Goal: Task Accomplishment & Management: Complete application form

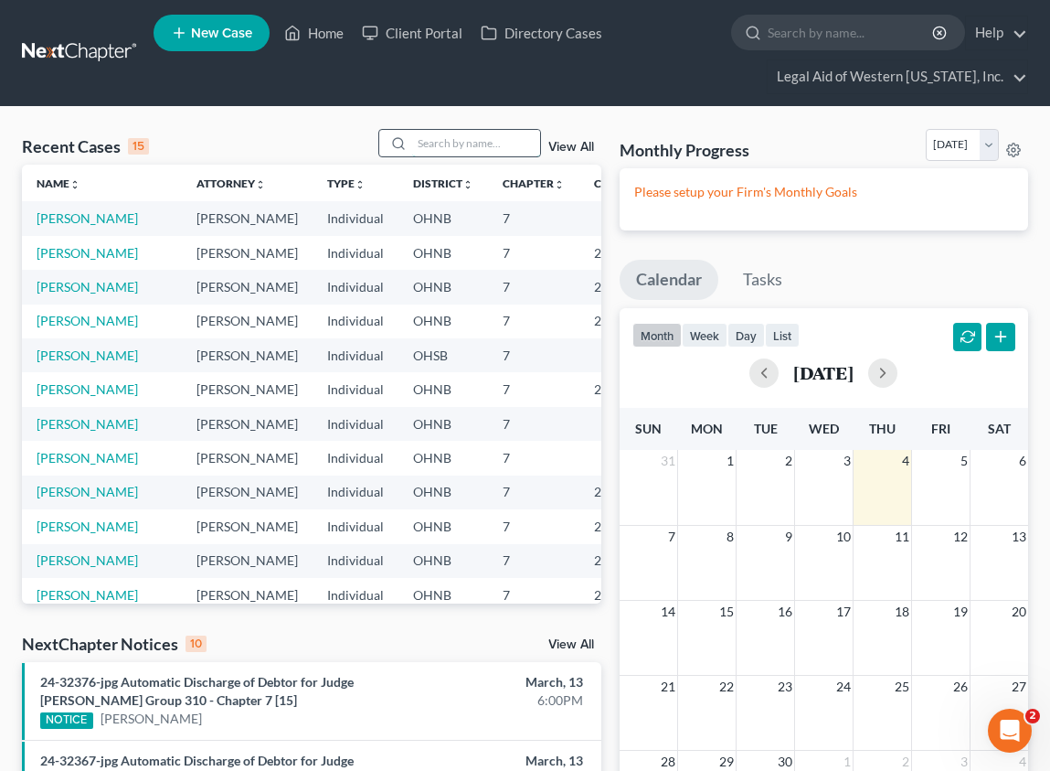
click at [439, 144] on input "search" at bounding box center [476, 143] width 128 height 27
type input "[PERSON_NAME]"
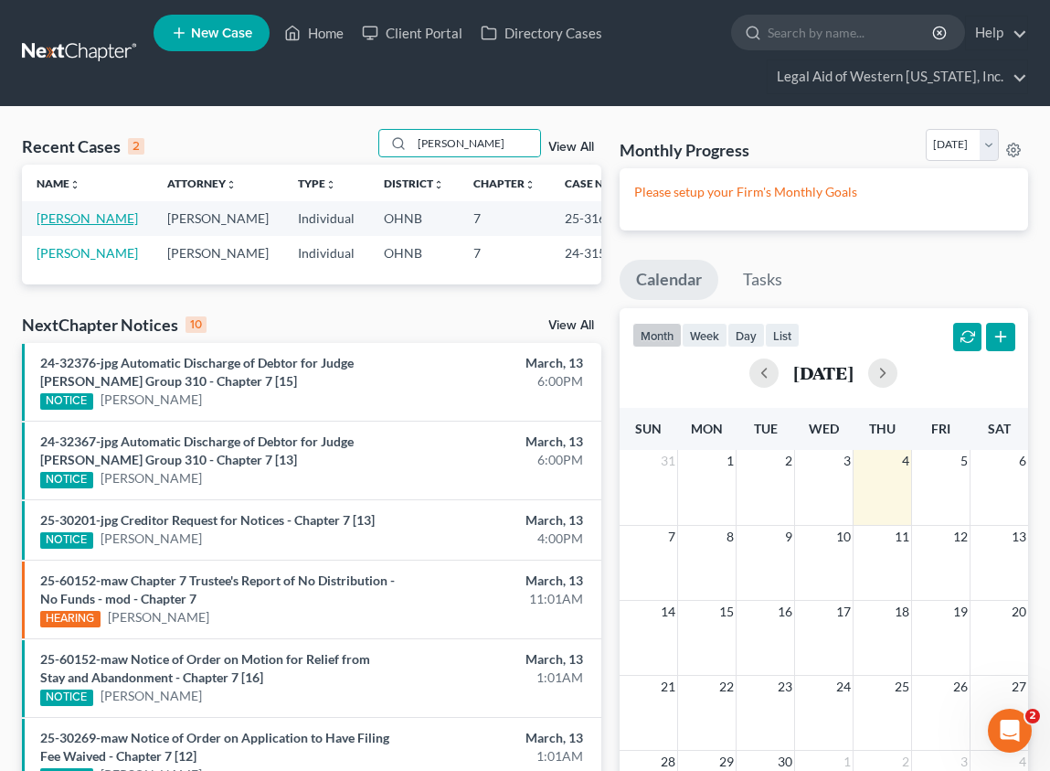
click at [87, 220] on link "[PERSON_NAME]" at bounding box center [87, 218] width 101 height 16
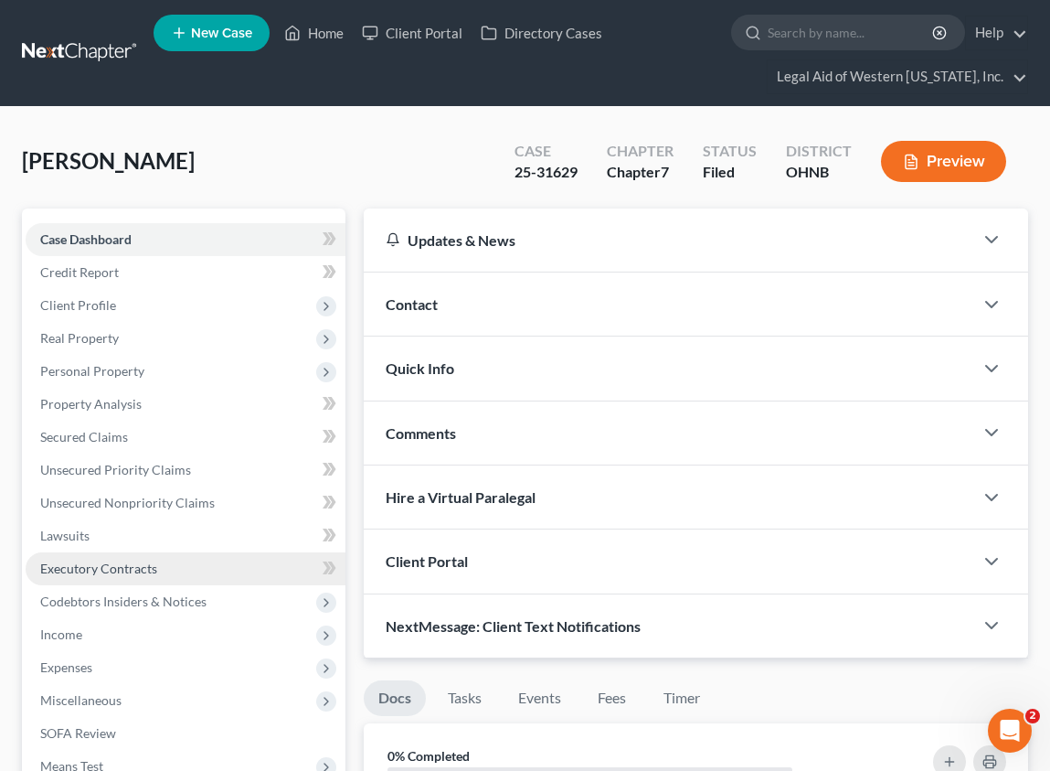
click at [177, 571] on link "Executory Contracts" at bounding box center [186, 568] width 320 height 33
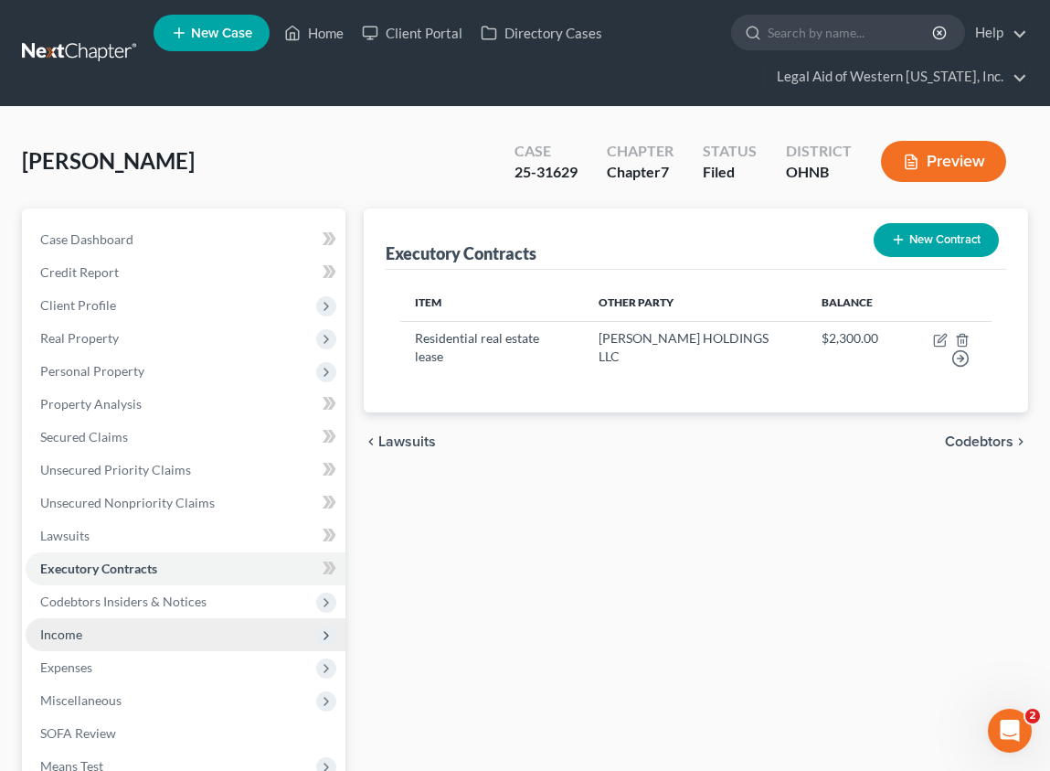
click at [97, 639] on span "Income" at bounding box center [186, 634] width 320 height 33
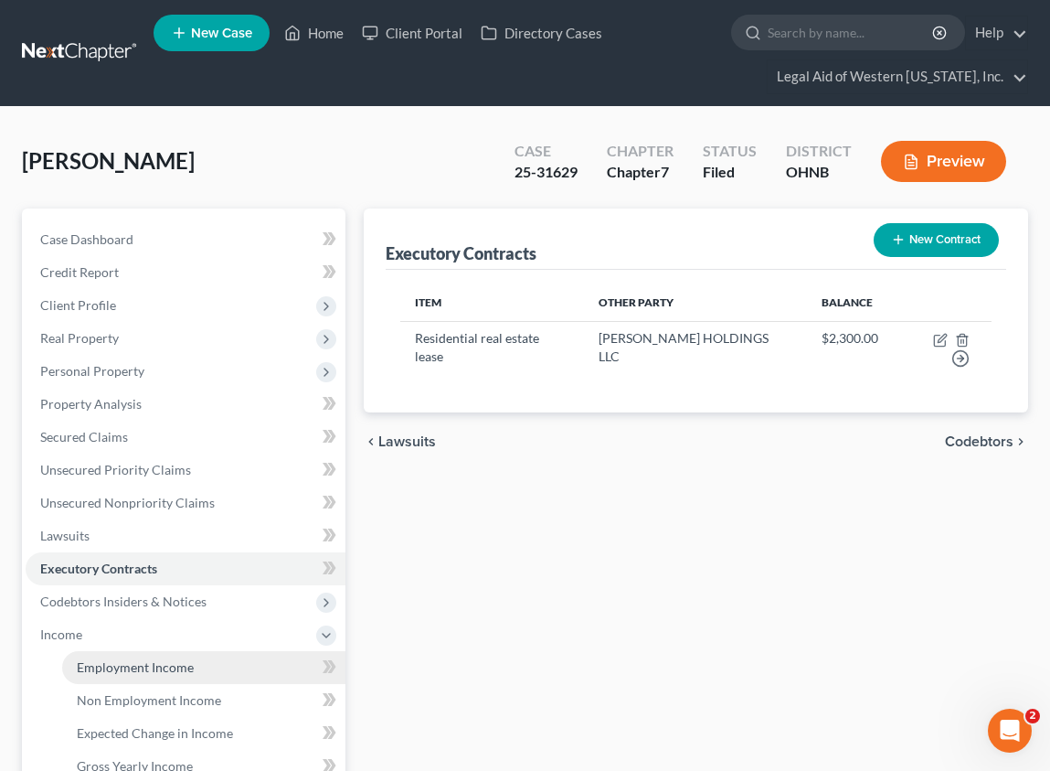
click at [154, 665] on span "Employment Income" at bounding box center [135, 667] width 117 height 16
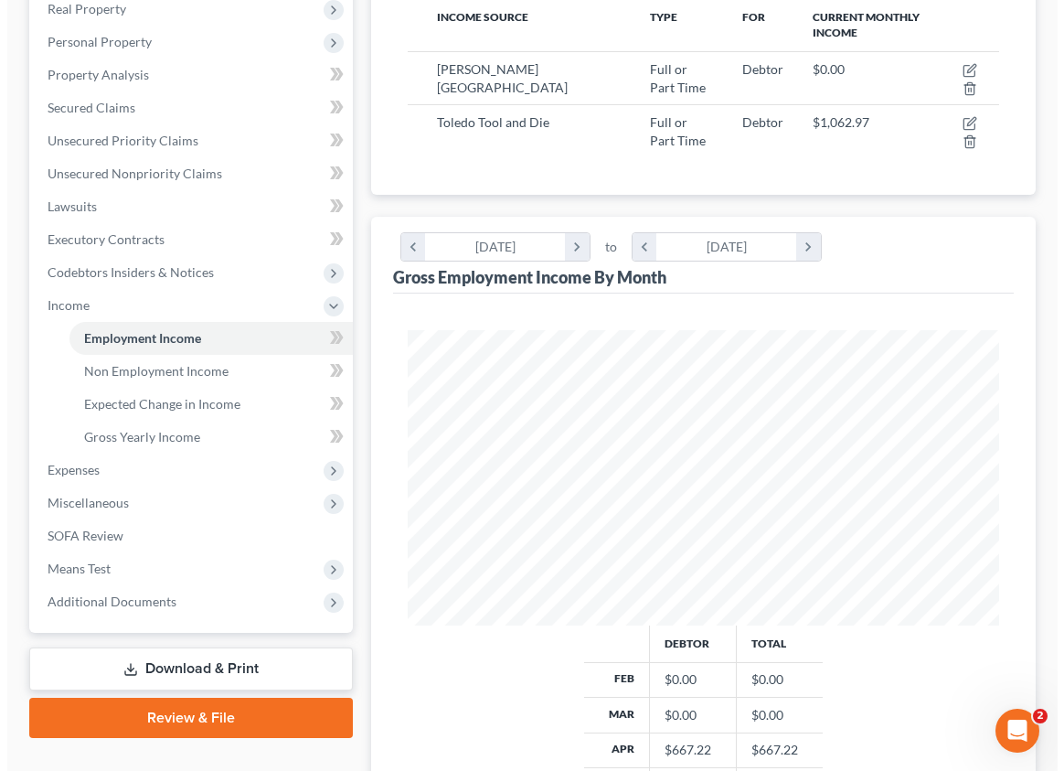
scroll to position [274, 0]
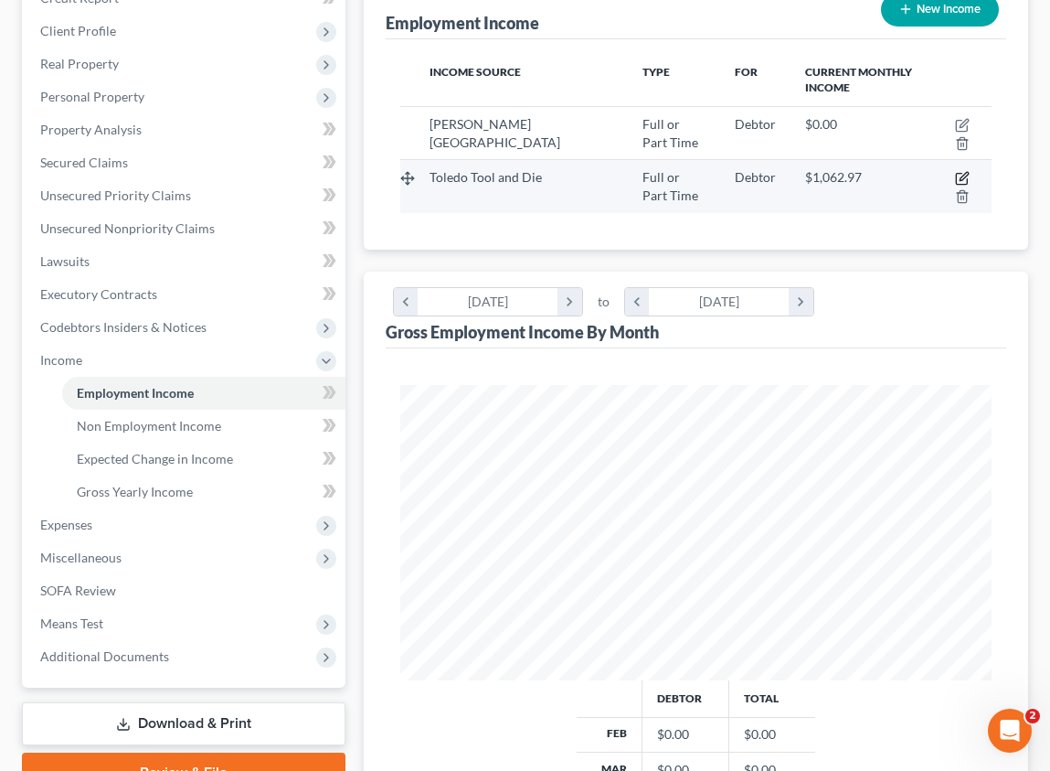
click at [961, 175] on icon "button" at bounding box center [962, 178] width 15 height 15
select select "0"
select select "36"
select select "3"
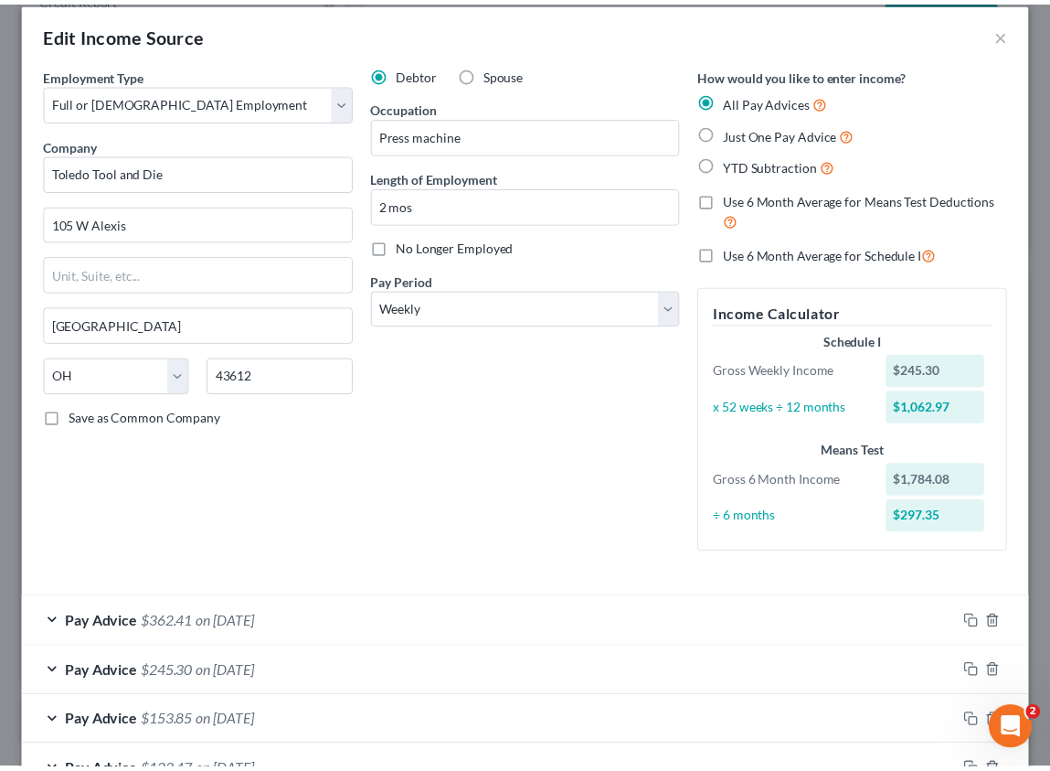
scroll to position [0, 0]
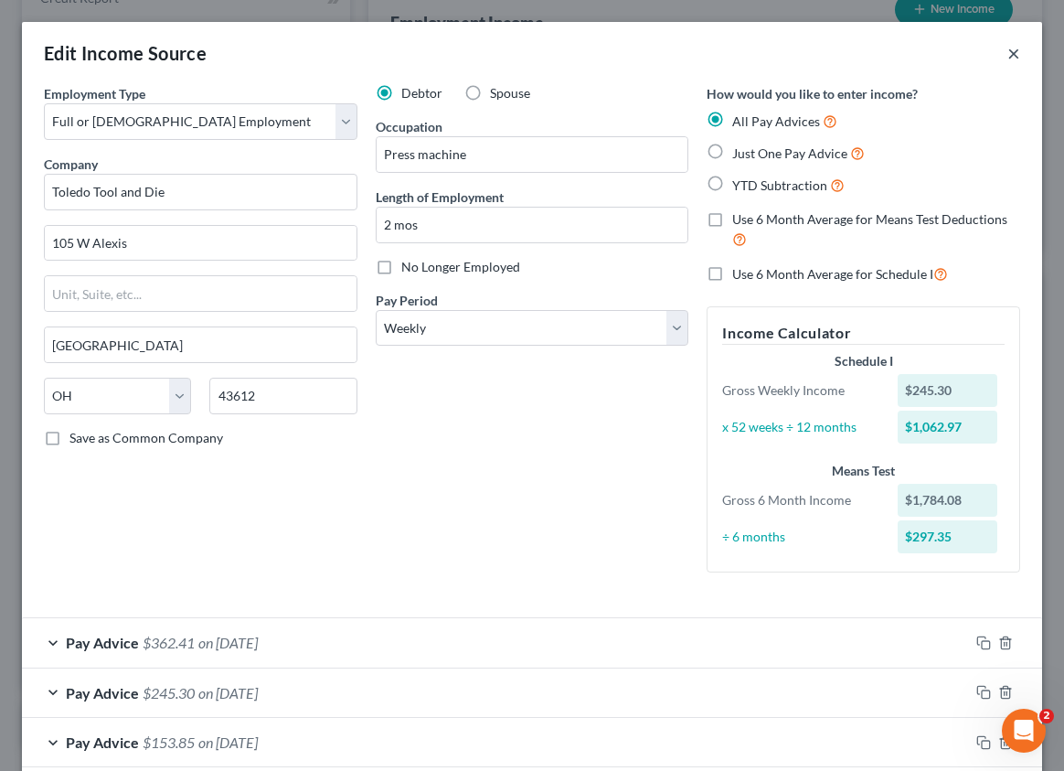
click at [1007, 52] on button "×" at bounding box center [1013, 53] width 13 height 22
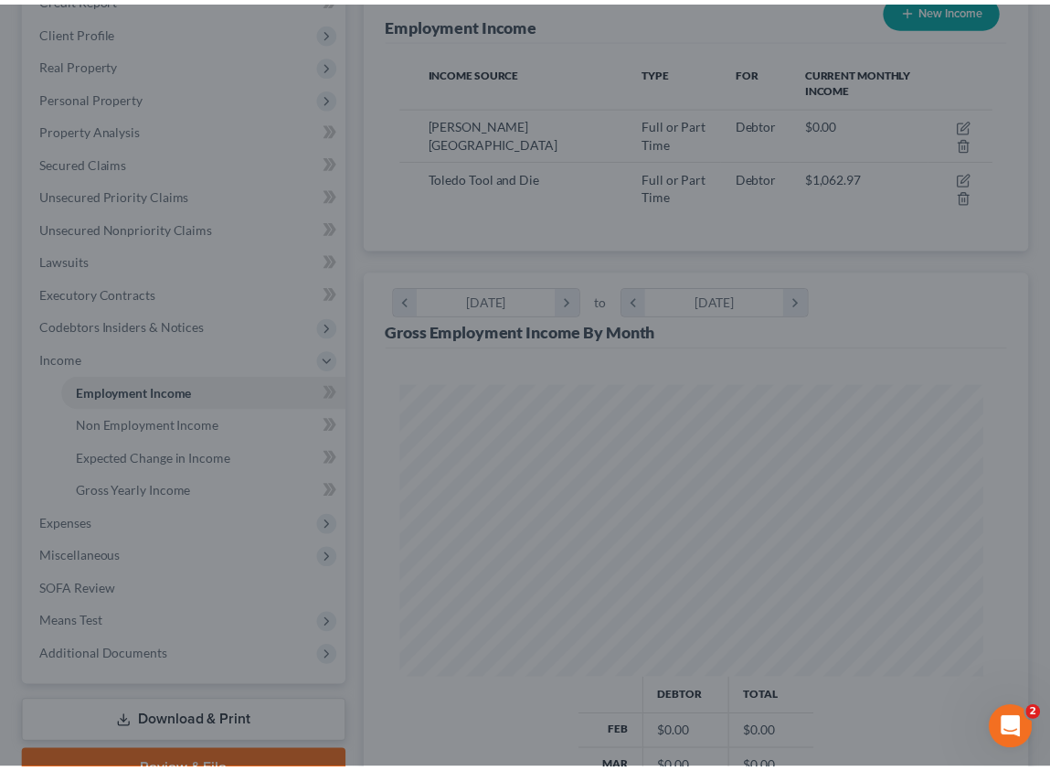
scroll to position [913937, 913604]
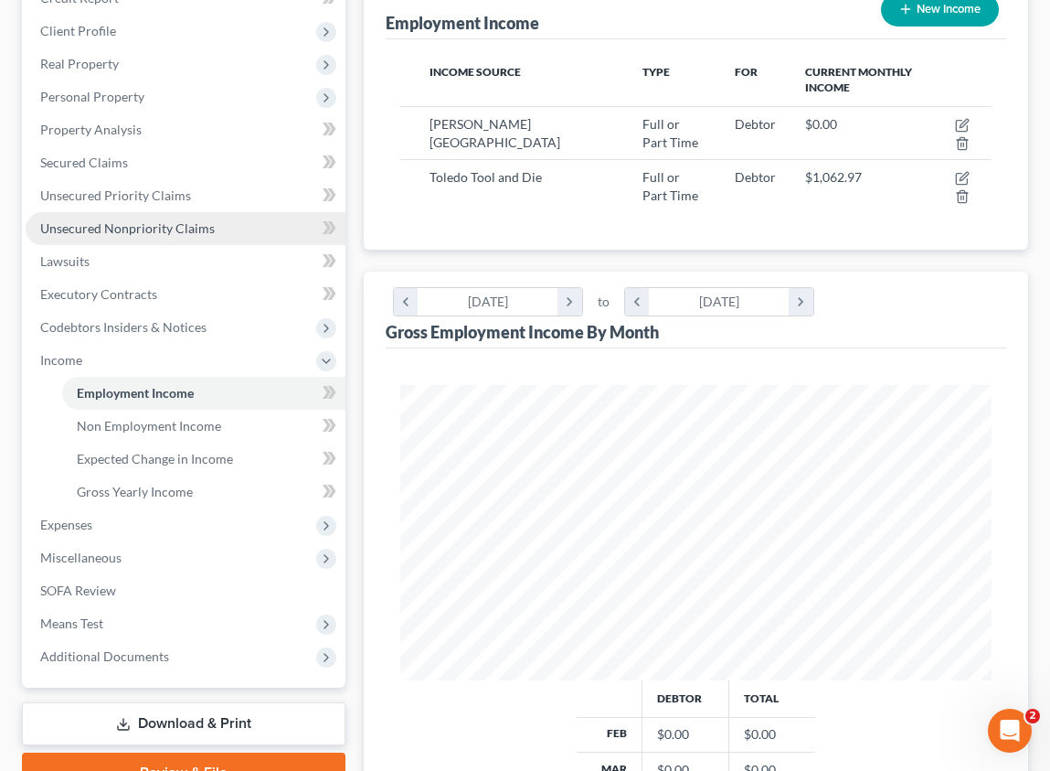
click at [159, 222] on span "Unsecured Nonpriority Claims" at bounding box center [127, 228] width 175 height 16
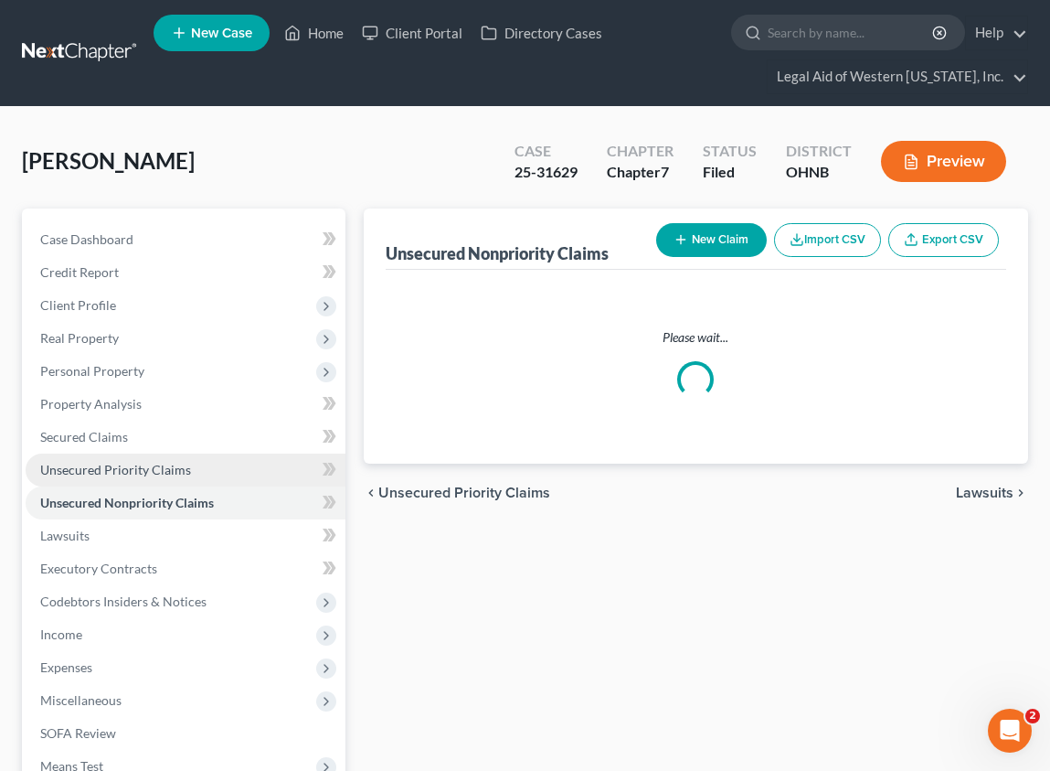
click at [198, 462] on link "Unsecured Priority Claims" at bounding box center [186, 469] width 320 height 33
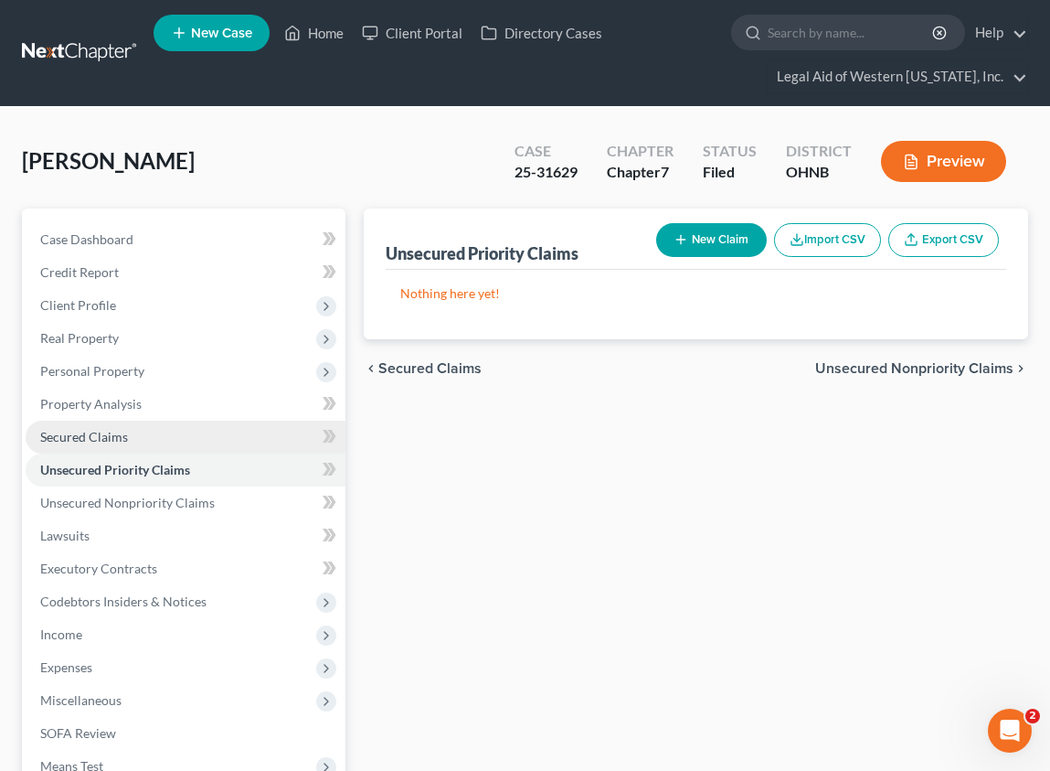
click at [167, 433] on link "Secured Claims" at bounding box center [186, 437] width 320 height 33
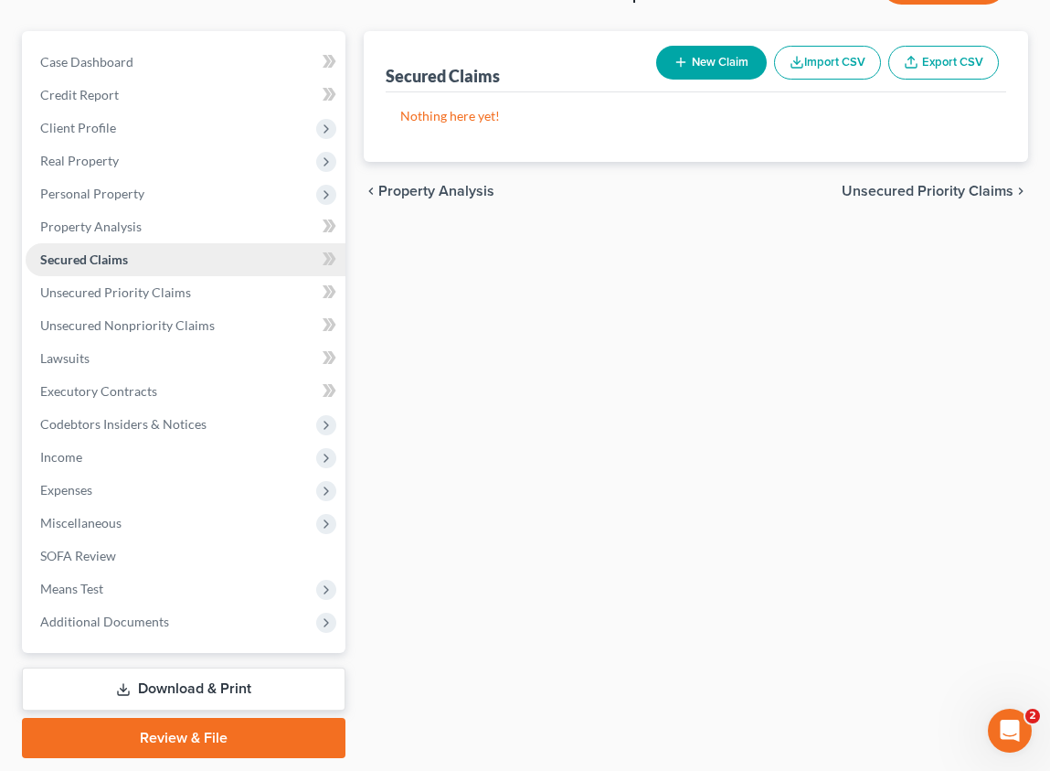
scroll to position [183, 0]
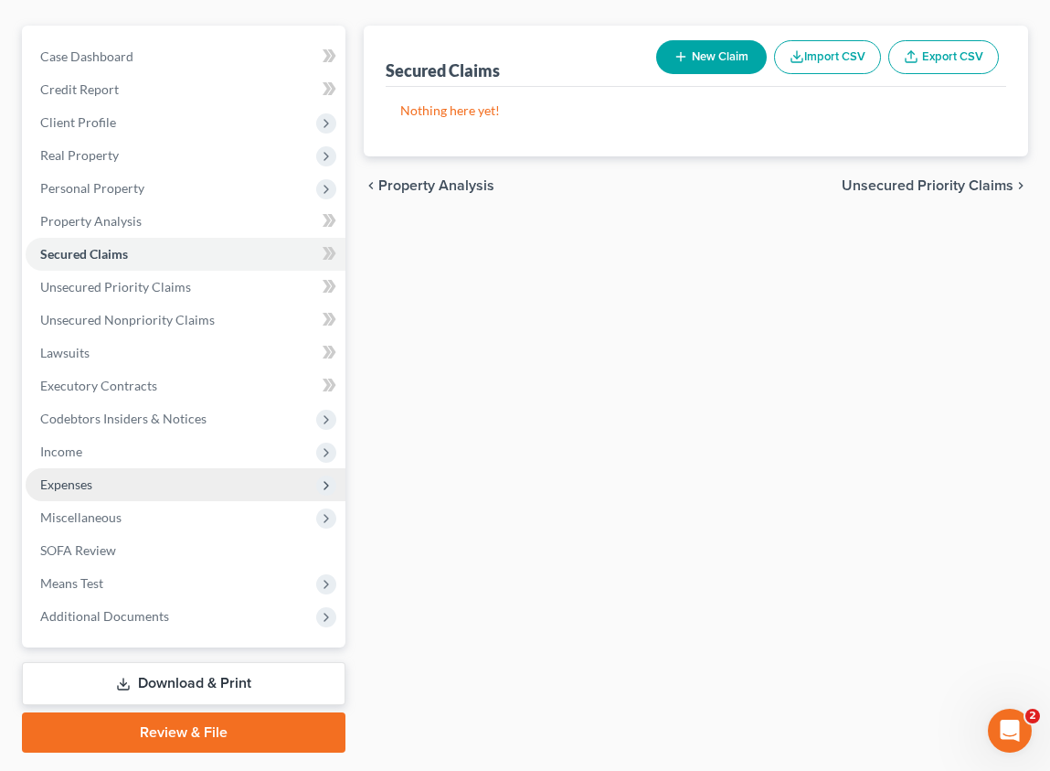
click at [148, 483] on span "Expenses" at bounding box center [186, 484] width 320 height 33
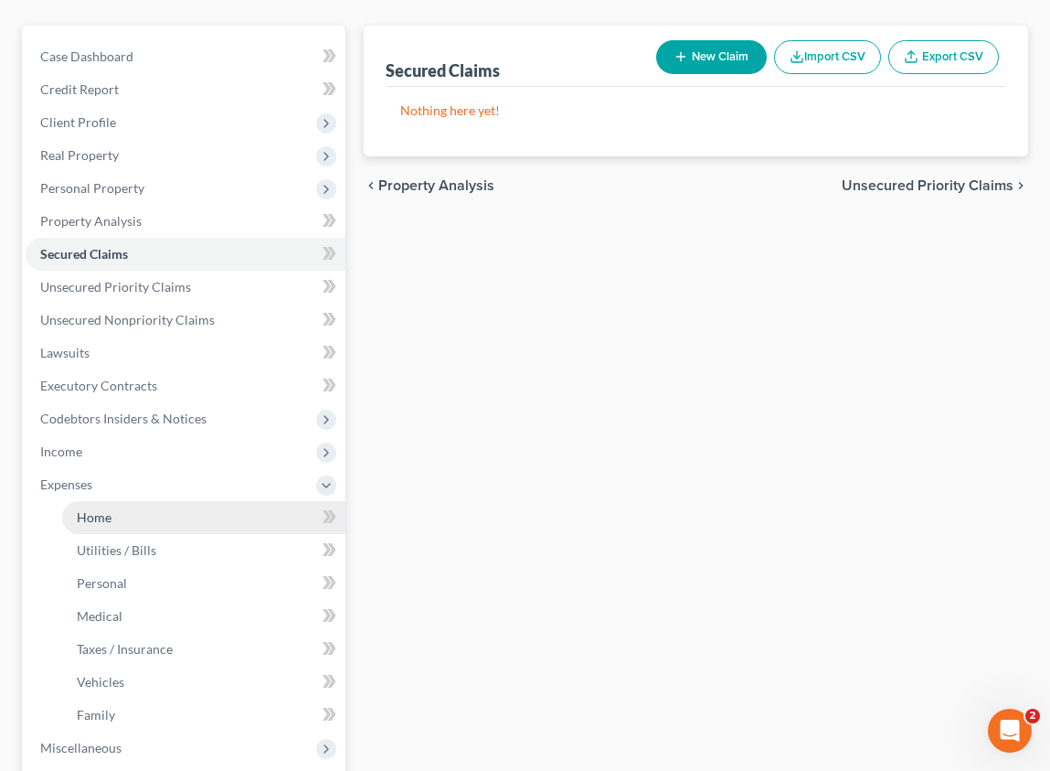
click at [156, 518] on link "Home" at bounding box center [203, 517] width 283 height 33
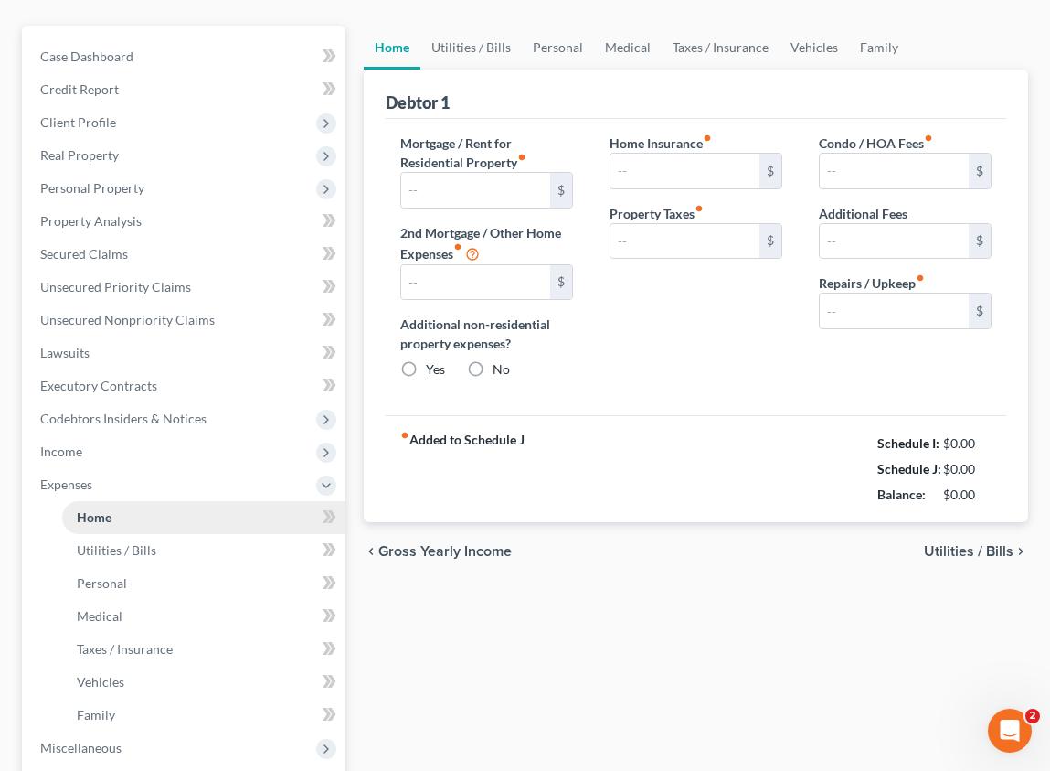
scroll to position [93, 0]
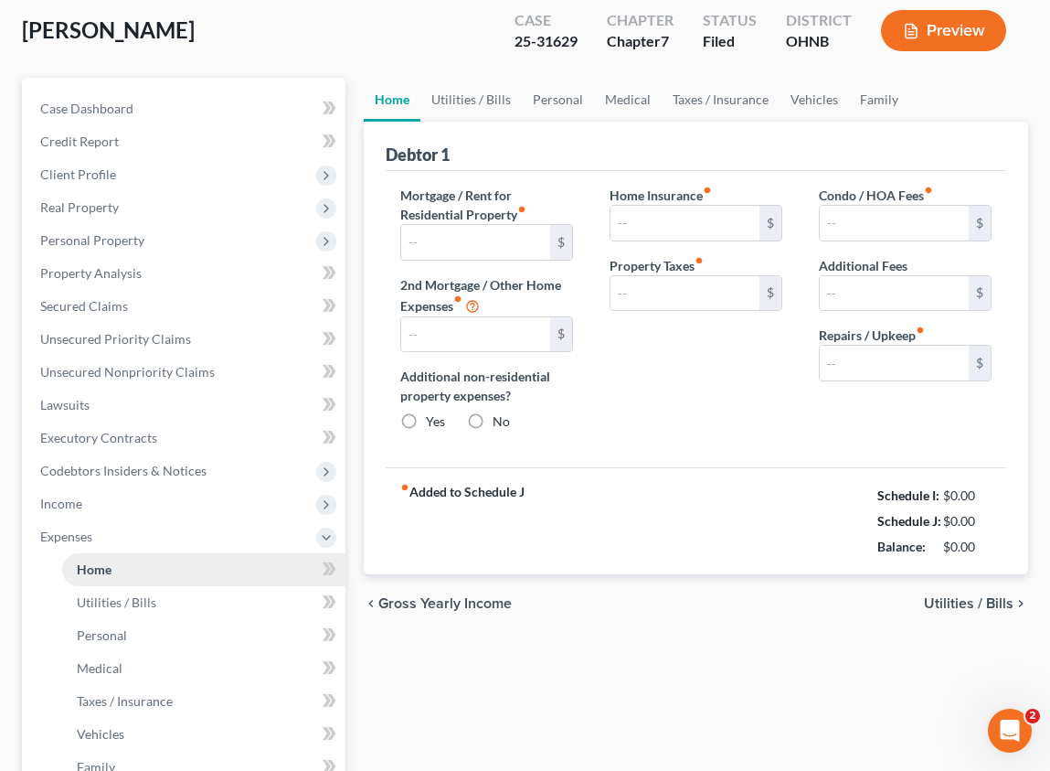
type input "1,150.00"
type input "0.00"
radio input "true"
type input "0.00"
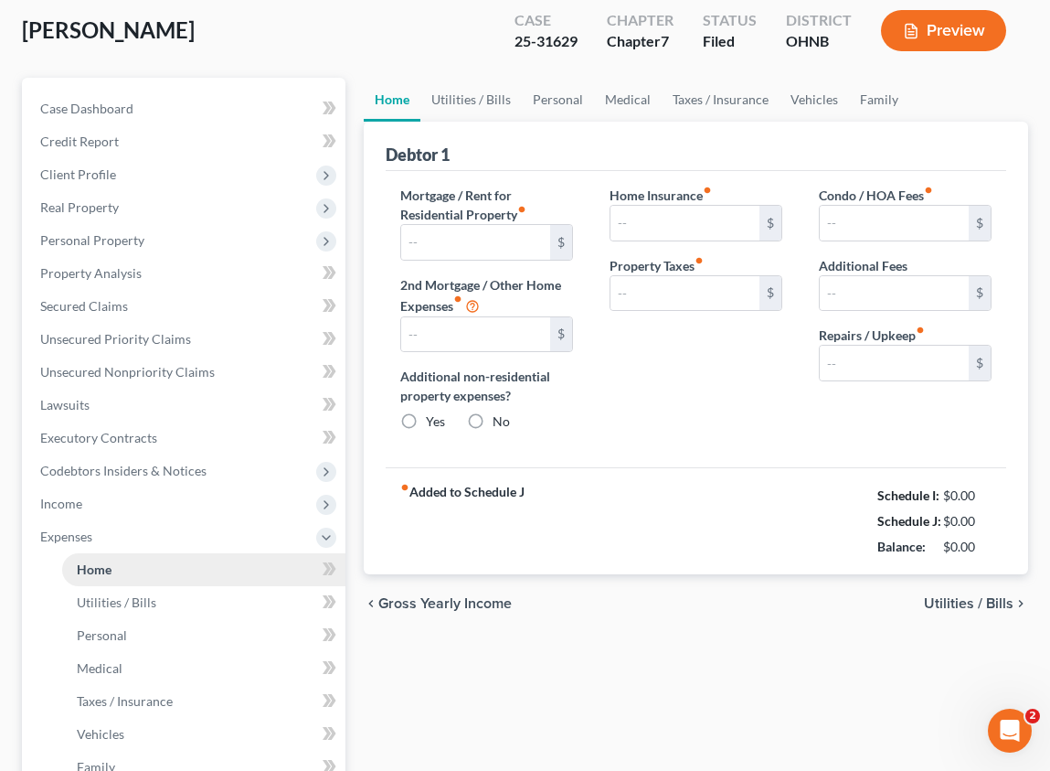
type input "0.00"
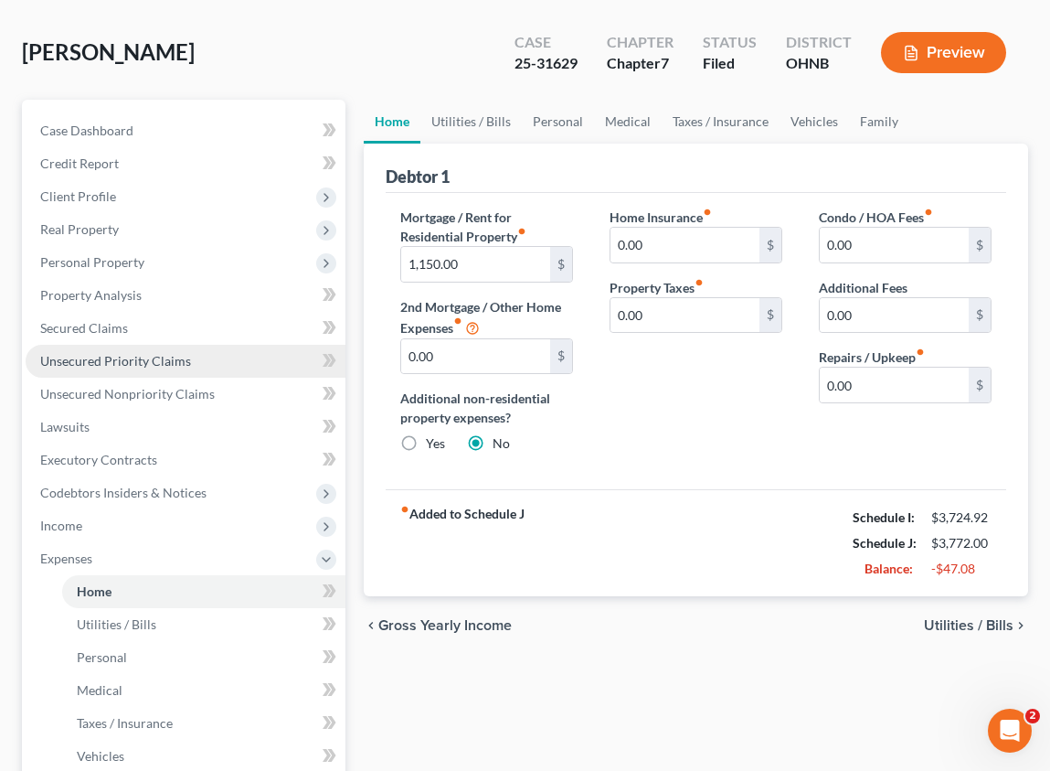
scroll to position [366, 0]
